Goal: Information Seeking & Learning: Learn about a topic

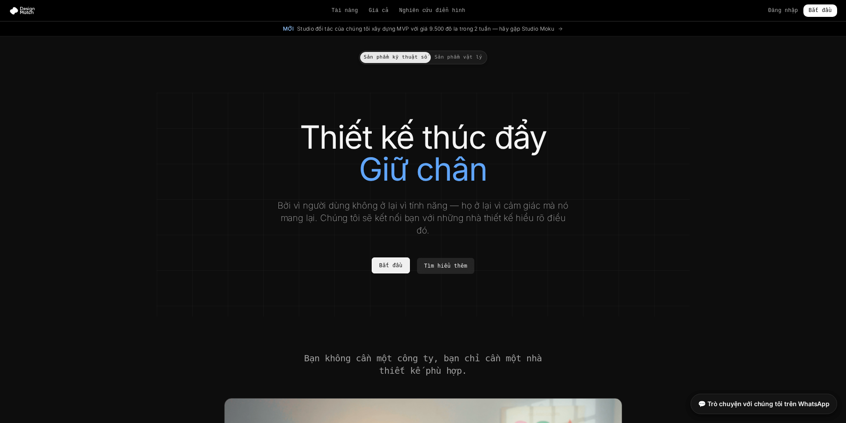
click at [398, 262] on font "Bắt đầu" at bounding box center [390, 265] width 23 height 6
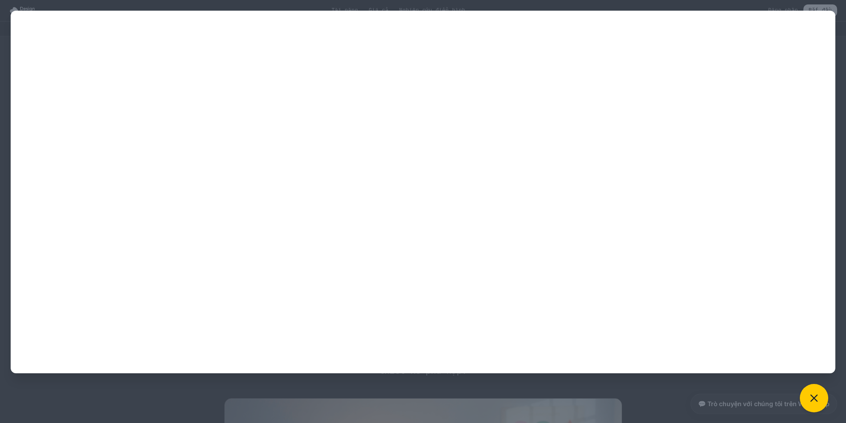
click at [736, 391] on div at bounding box center [423, 211] width 846 height 423
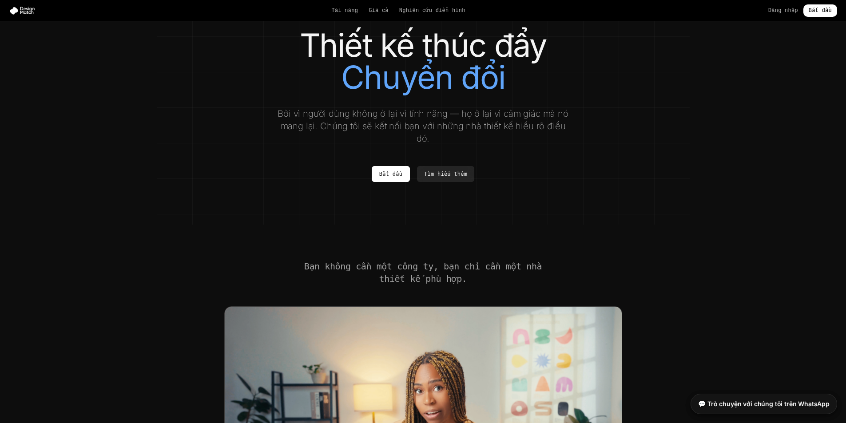
scroll to position [89, 0]
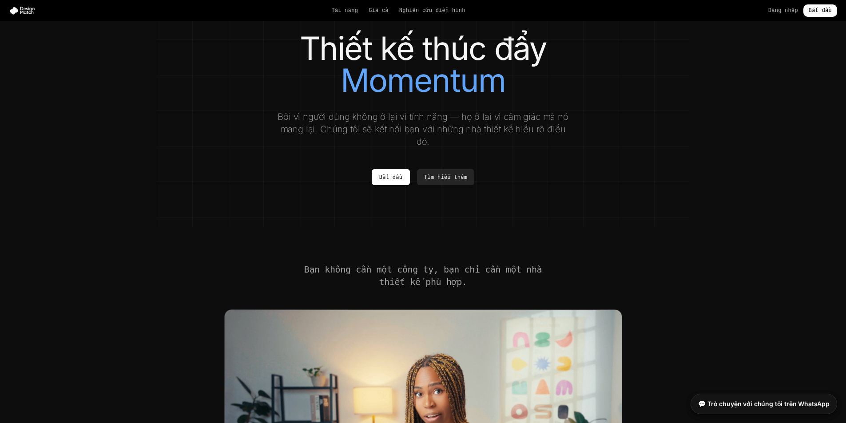
click at [450, 228] on section "Bạn không cần một công ty, bạn chỉ cần một nhà thiết kế phù hợp." at bounding box center [423, 406] width 846 height 356
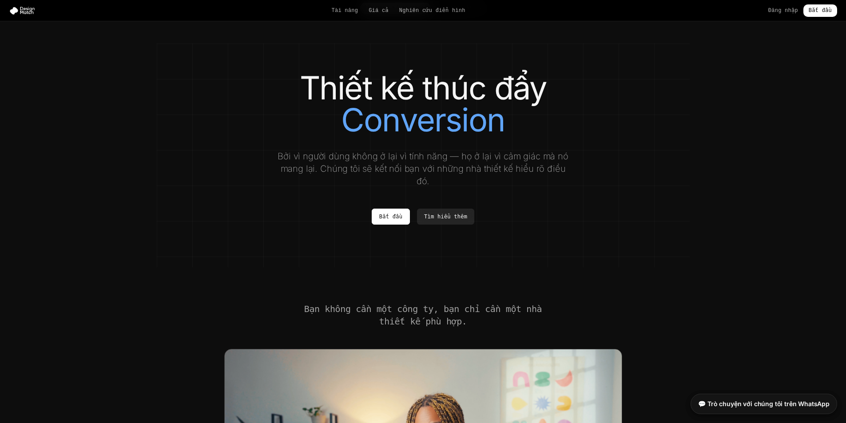
scroll to position [0, 0]
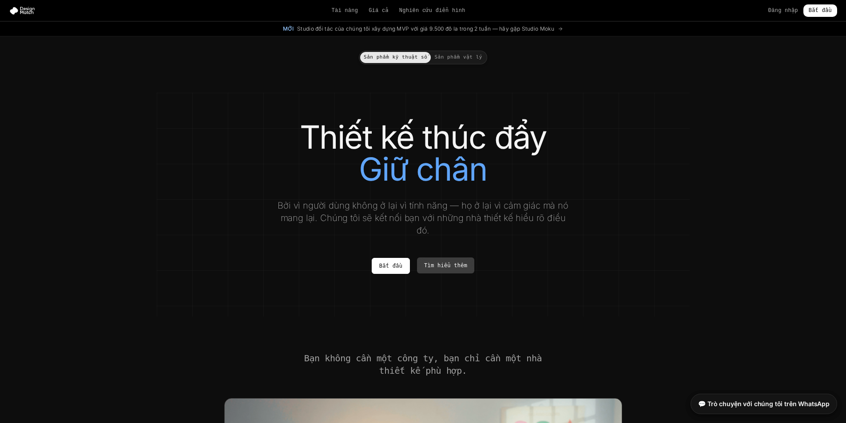
click at [439, 262] on font "Tìm hiểu thêm" at bounding box center [445, 266] width 43 height 8
click at [453, 258] on link "Tìm hiểu thêm" at bounding box center [445, 266] width 57 height 16
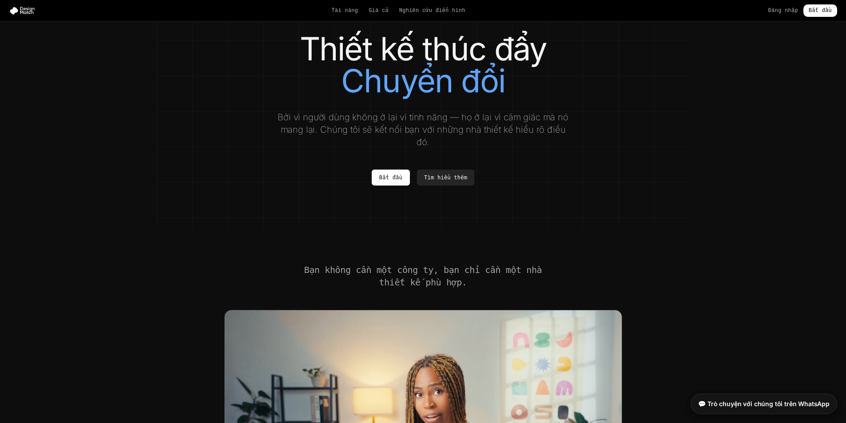
scroll to position [89, 0]
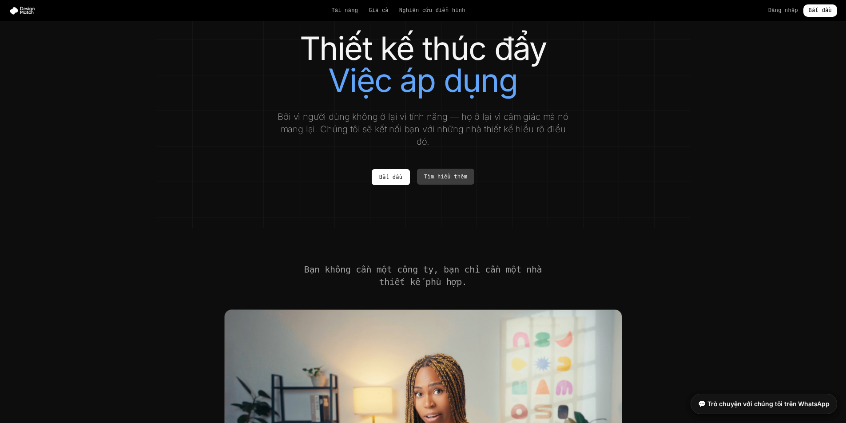
click at [454, 173] on font "Tìm hiểu thêm" at bounding box center [445, 177] width 43 height 8
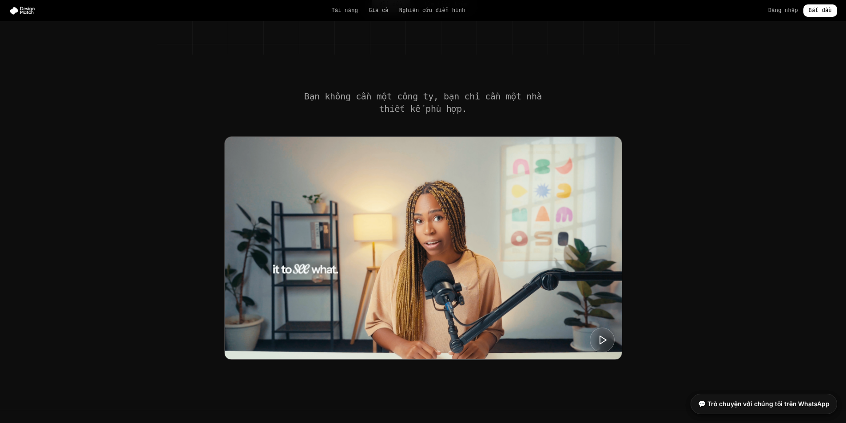
scroll to position [311, 0]
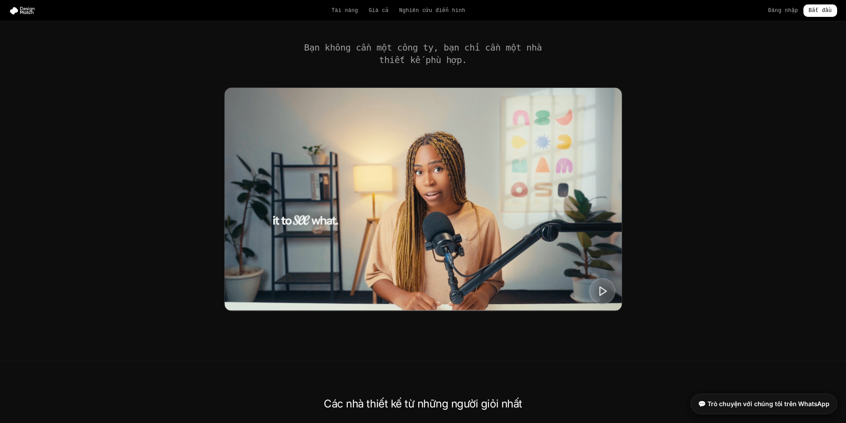
click at [602, 286] on icon at bounding box center [602, 291] width 11 height 11
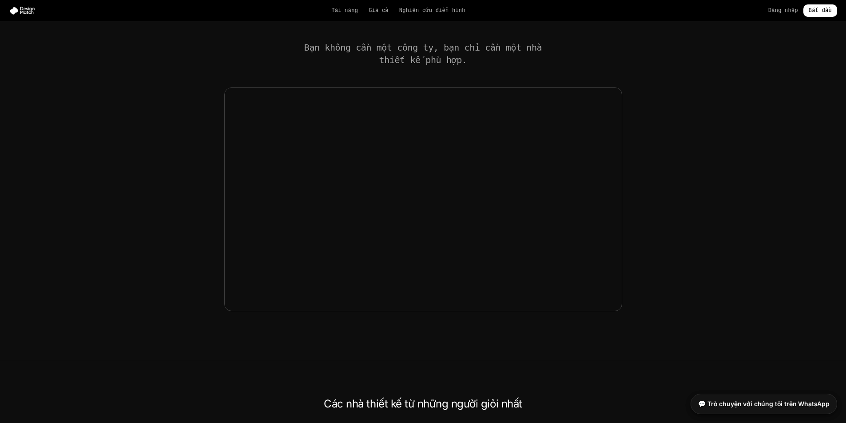
scroll to position [444, 0]
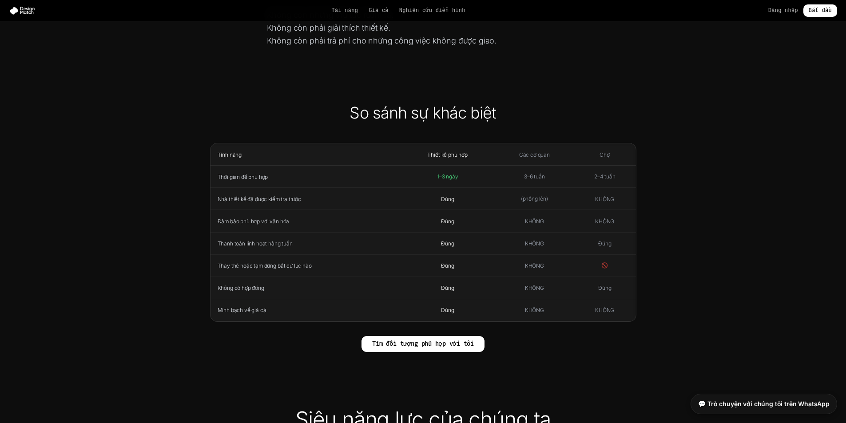
scroll to position [222, 0]
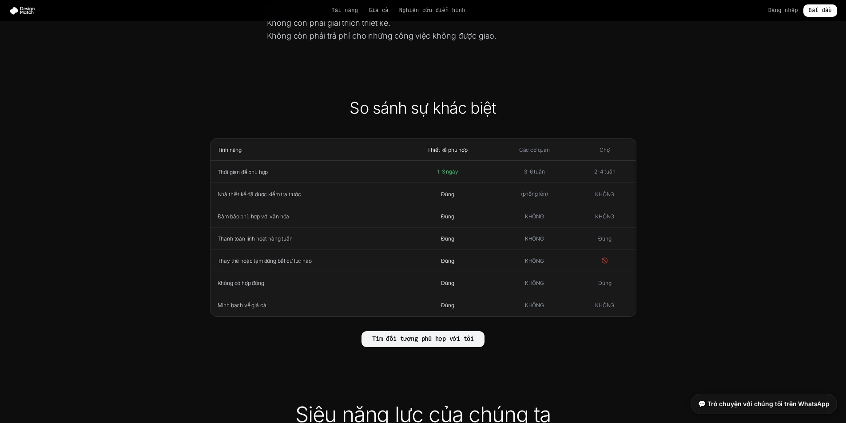
click at [466, 342] on font "Tìm đối tượng phù hợp với tôi" at bounding box center [423, 339] width 102 height 8
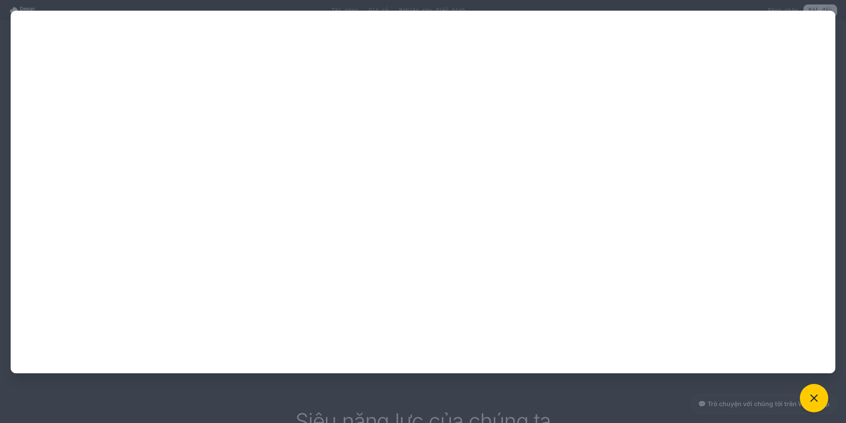
scroll to position [133, 0]
click at [580, 400] on div at bounding box center [423, 211] width 846 height 423
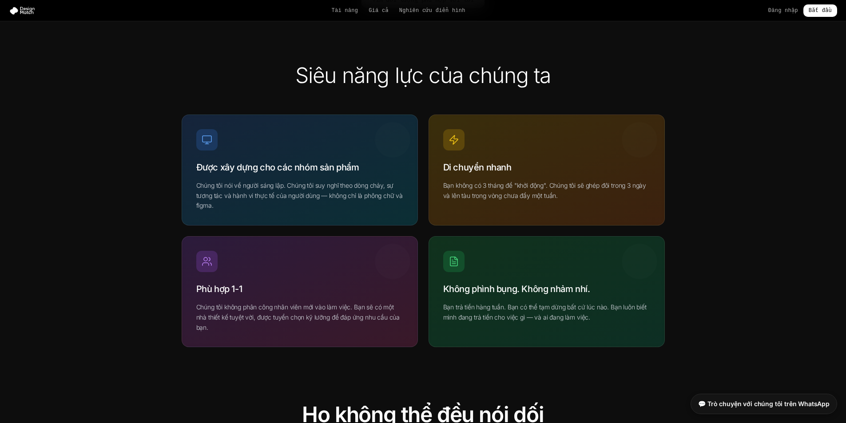
scroll to position [577, 0]
